Goal: Complete application form

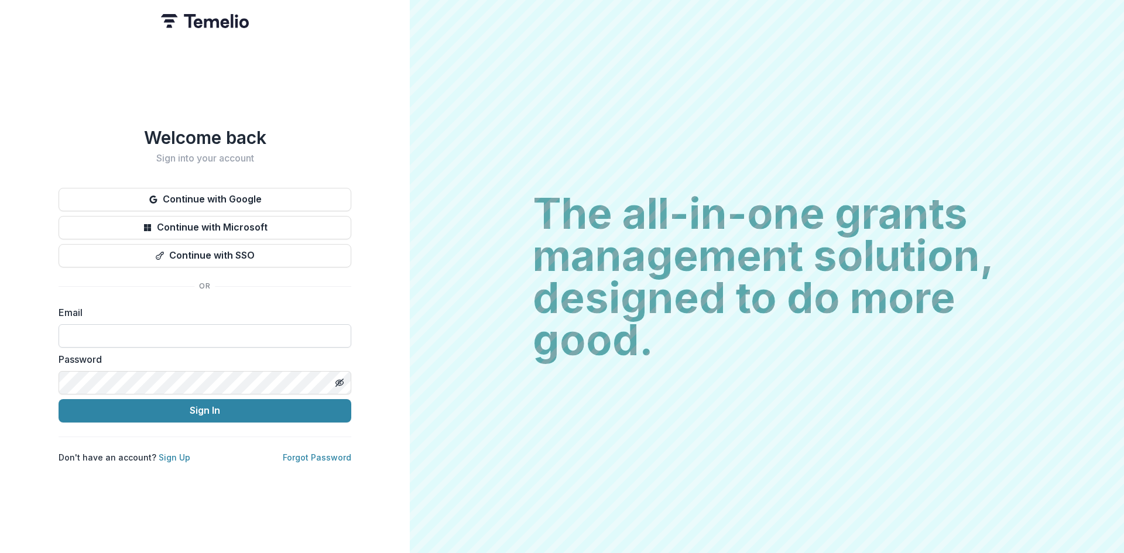
click at [242, 331] on input at bounding box center [205, 335] width 293 height 23
type input "**********"
click at [225, 408] on button "Sign In" at bounding box center [205, 410] width 293 height 23
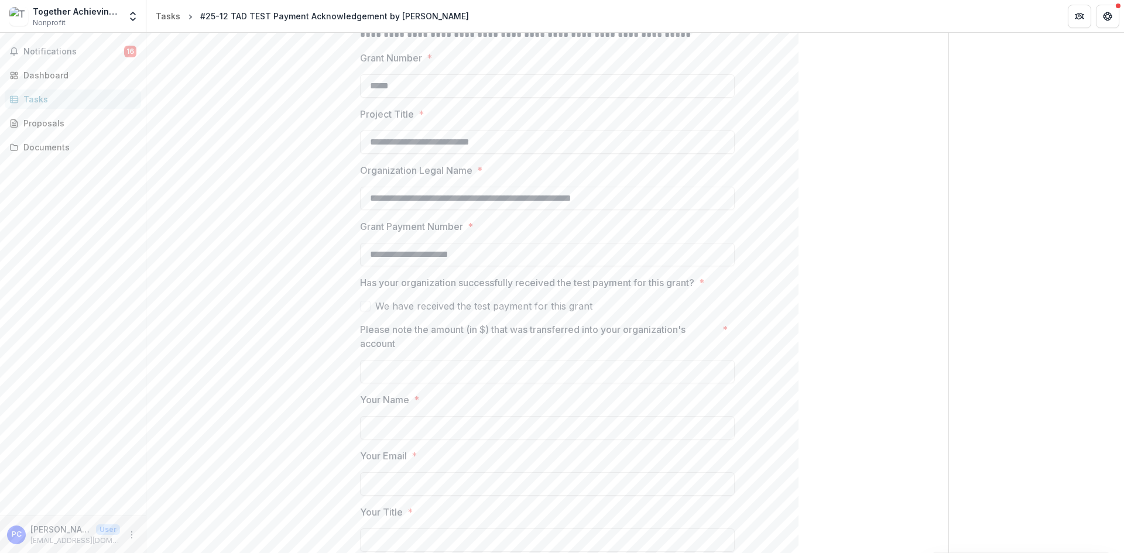
scroll to position [351, 0]
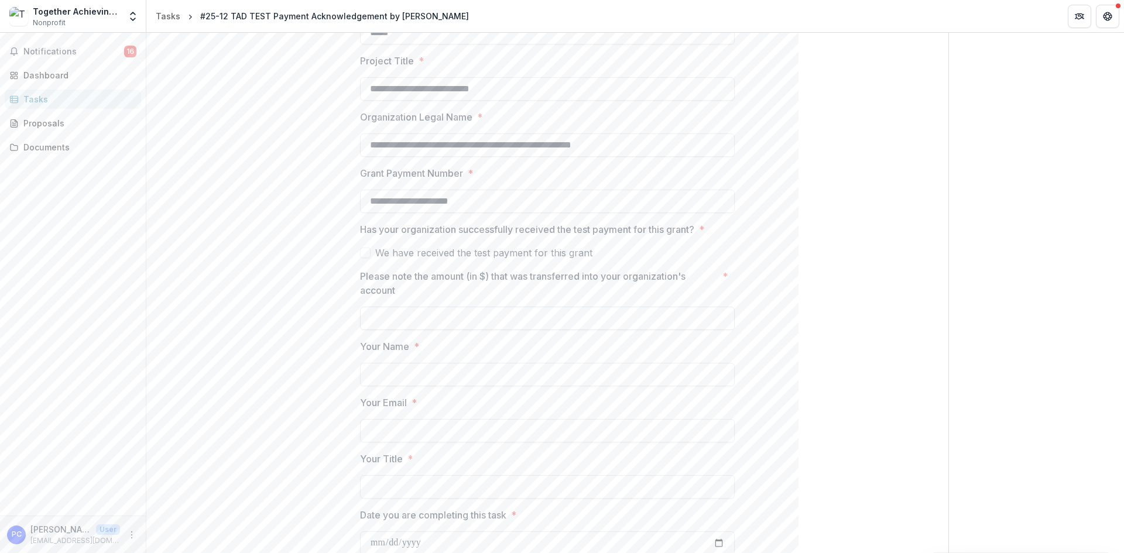
click at [430, 319] on input "Please note the amount (in $) that was transferred into your organization's acc…" at bounding box center [547, 318] width 375 height 23
type input "**"
type input "**********"
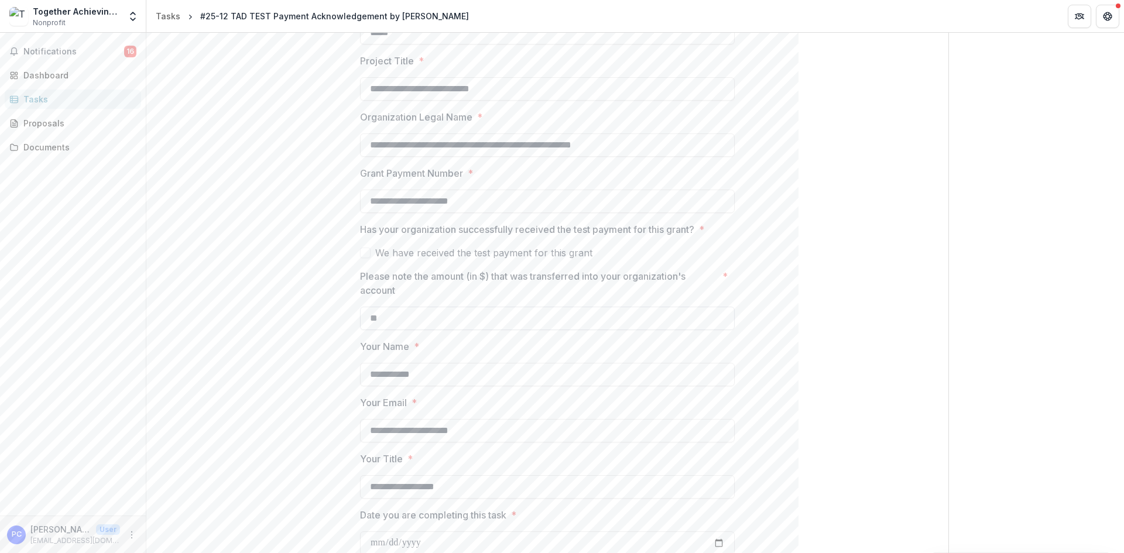
scroll to position [353, 0]
type input "**********"
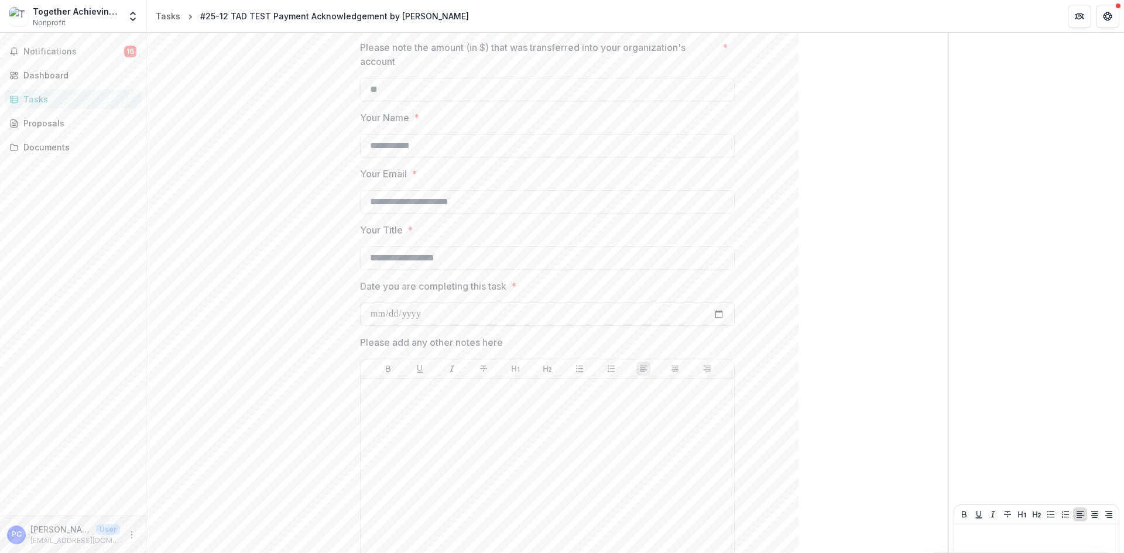
scroll to position [658, 0]
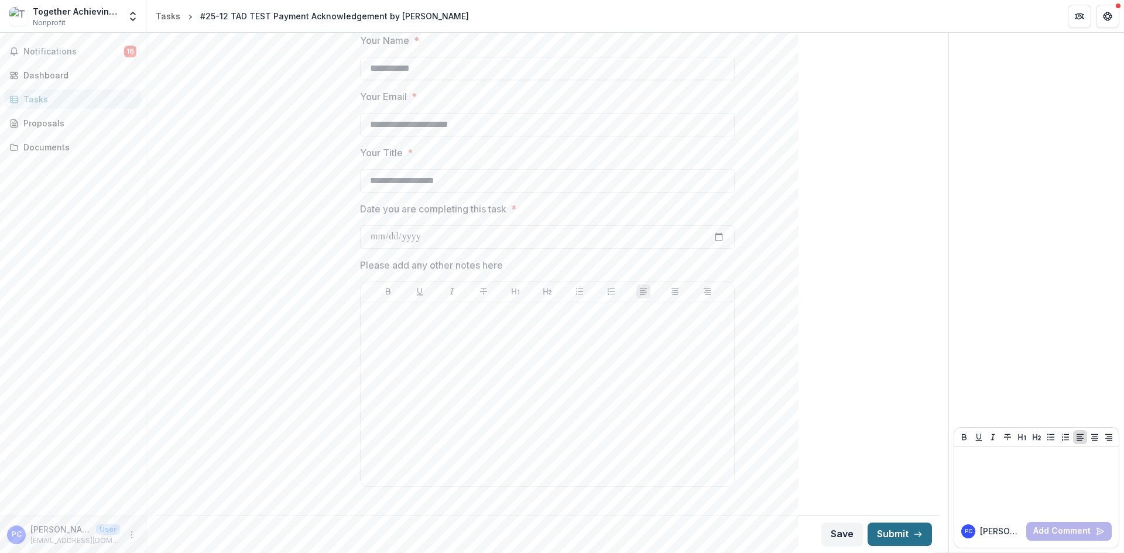
click at [899, 529] on button "Submit" at bounding box center [900, 534] width 64 height 23
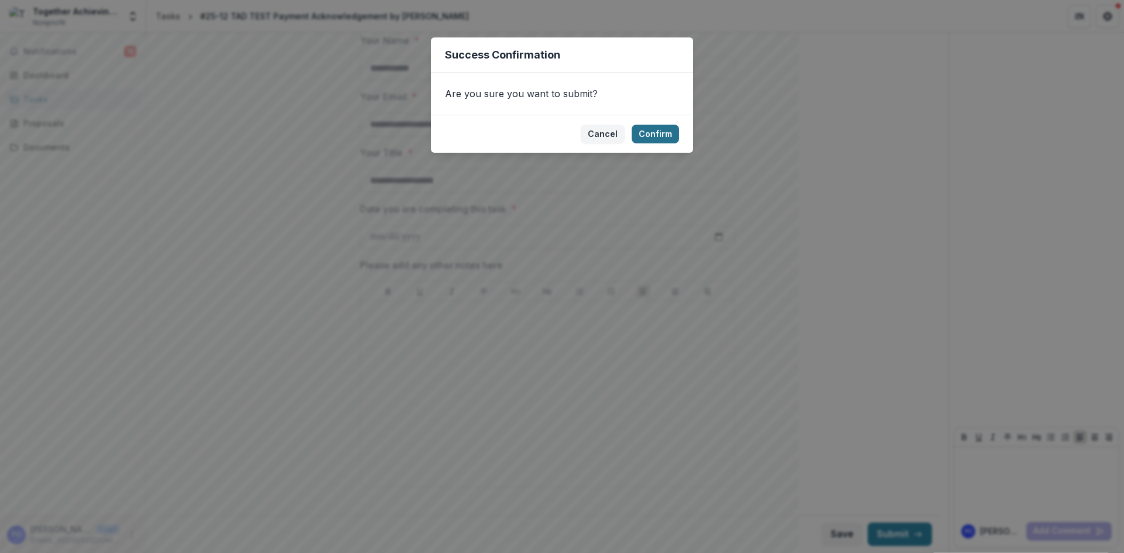
click at [649, 131] on button "Confirm" at bounding box center [655, 134] width 47 height 19
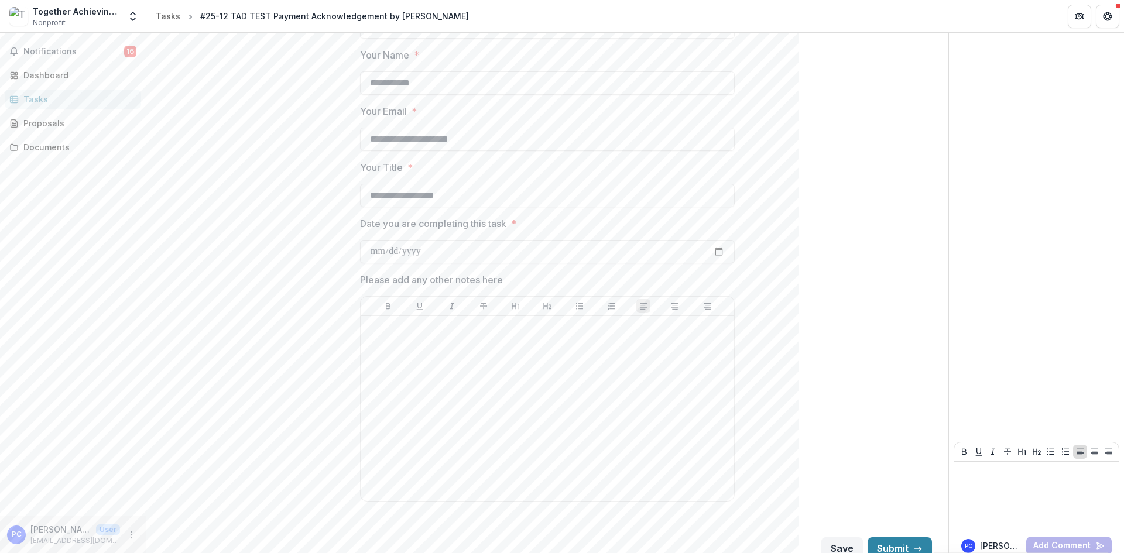
scroll to position [672, 0]
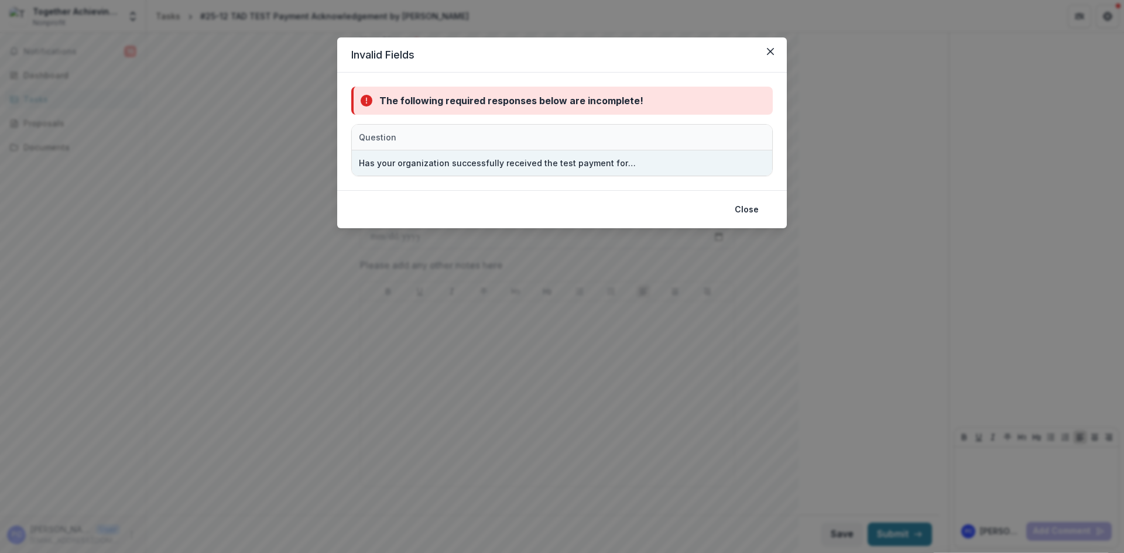
click at [666, 163] on div "Has your organization successfully received the test payment for this grant?" at bounding box center [562, 163] width 420 height 25
click at [604, 162] on div "Has your organization successfully received the test payment for this grant?" at bounding box center [498, 163] width 279 height 12
click at [604, 169] on div "Has your organization successfully received the test payment for this grant?" at bounding box center [498, 163] width 279 height 12
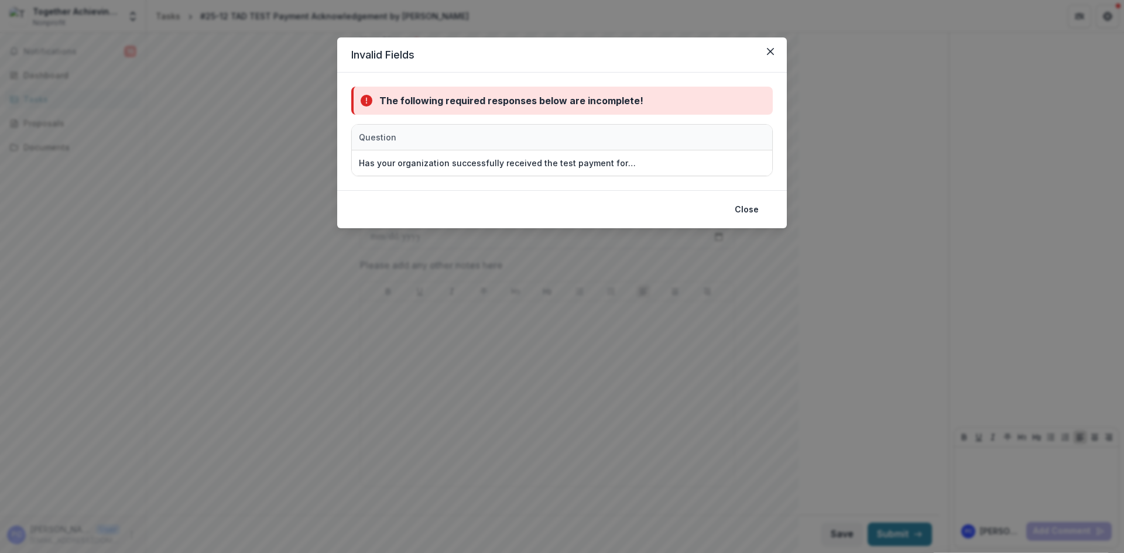
click at [648, 141] on div "Question" at bounding box center [562, 138] width 420 height 26
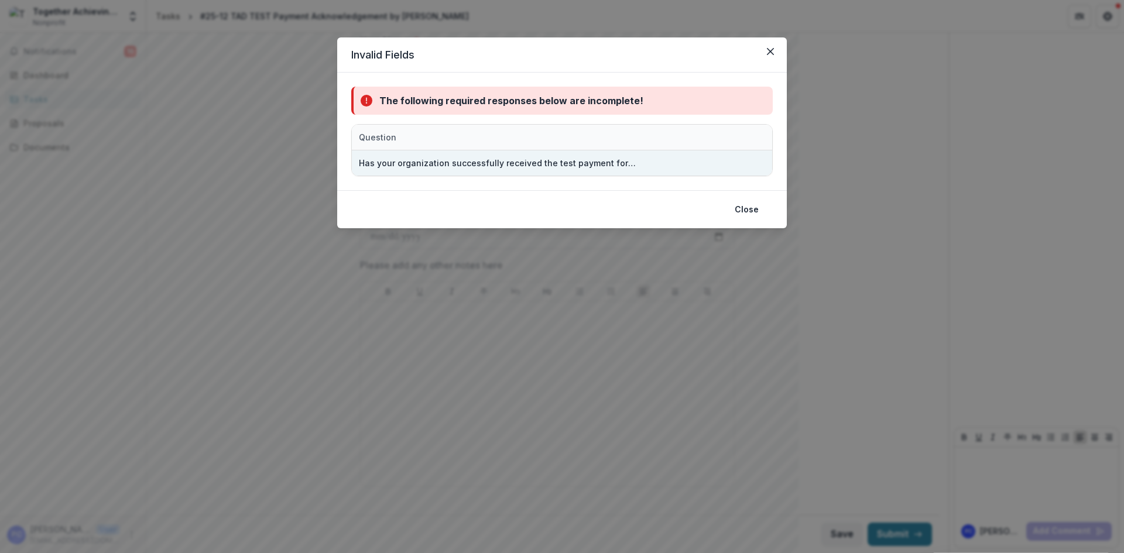
click at [653, 163] on div "Has your organization successfully received the test payment for this grant?" at bounding box center [562, 163] width 420 height 25
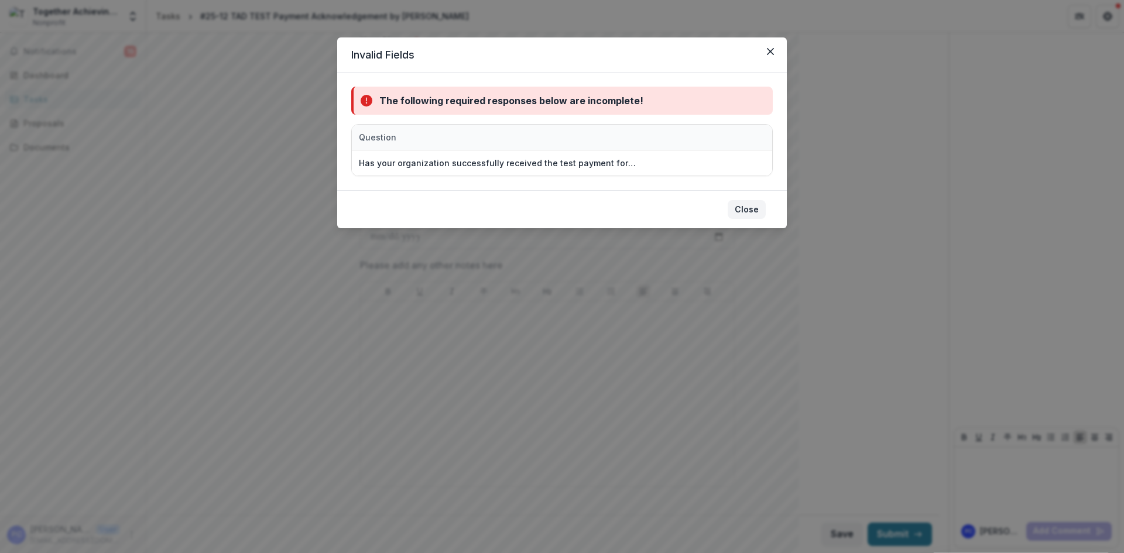
click at [754, 210] on button "Close" at bounding box center [747, 209] width 38 height 19
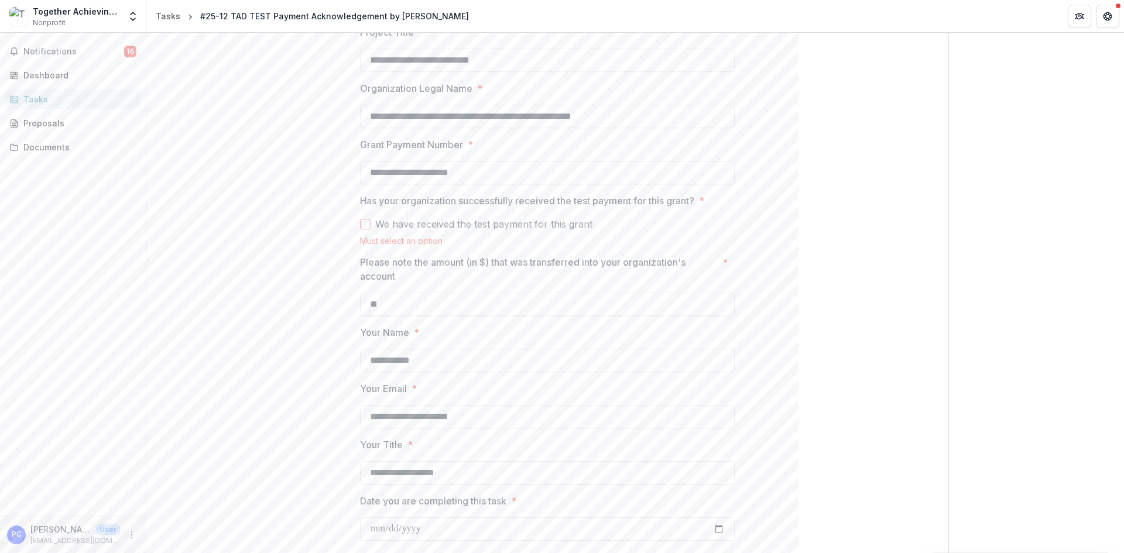
scroll to position [379, 0]
click at [365, 224] on span at bounding box center [365, 225] width 11 height 11
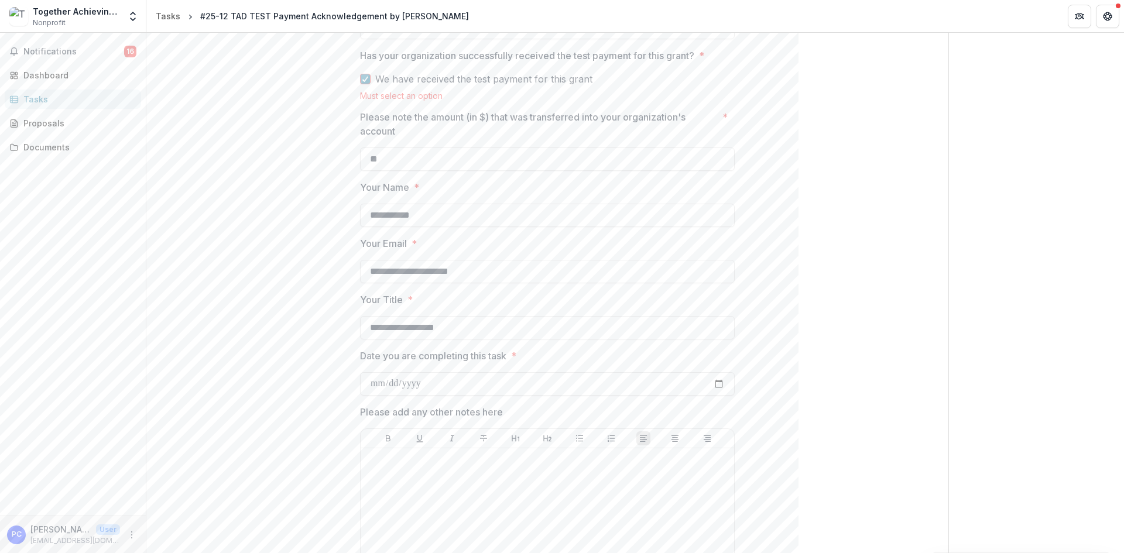
scroll to position [672, 0]
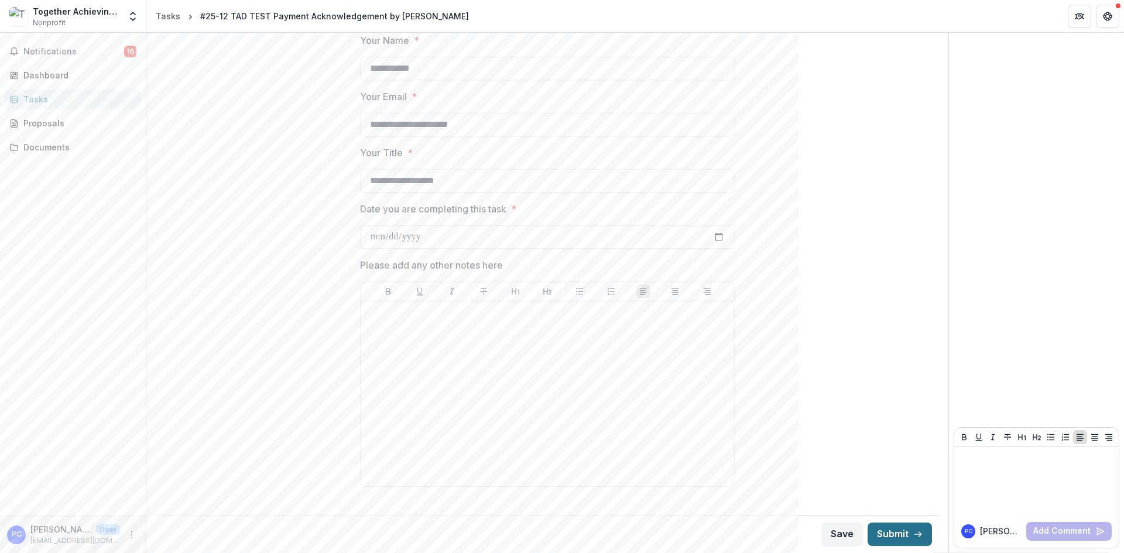
click at [894, 524] on button "Submit" at bounding box center [900, 534] width 64 height 23
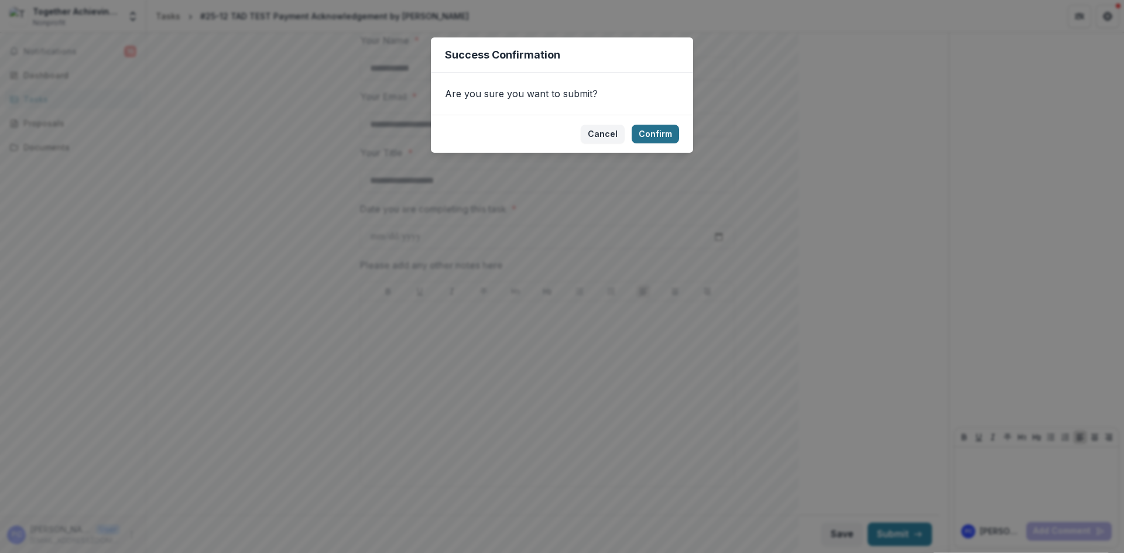
click at [669, 129] on button "Confirm" at bounding box center [655, 134] width 47 height 19
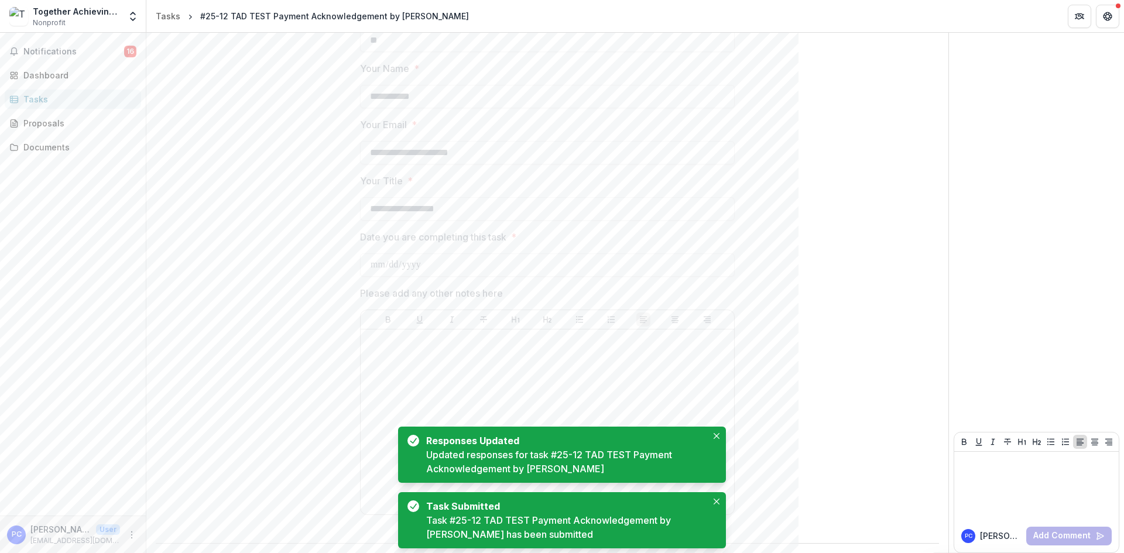
scroll to position [677, 0]
